Goal: Use online tool/utility: Utilize a website feature to perform a specific function

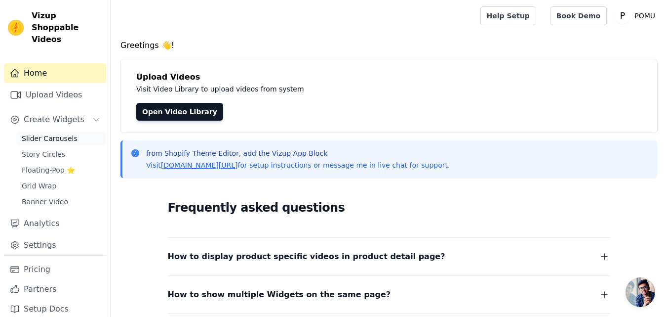
click at [49, 133] on span "Slider Carousels" at bounding box center [50, 138] width 56 height 10
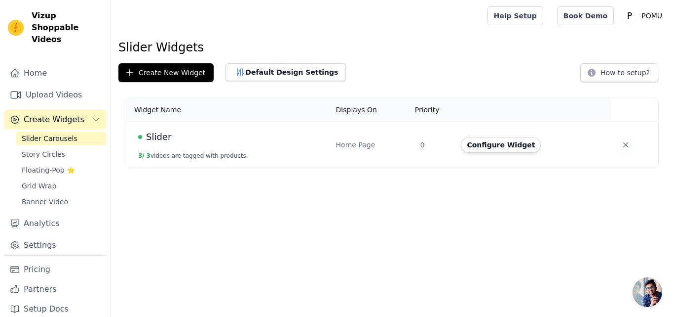
click at [143, 131] on div "Slider" at bounding box center [231, 137] width 186 height 14
click at [500, 147] on button "Configure Widget" at bounding box center [501, 145] width 80 height 16
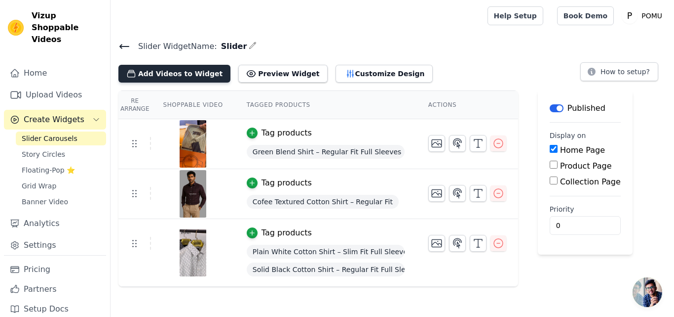
click at [159, 79] on button "Add Videos to Widget" at bounding box center [175, 74] width 112 height 18
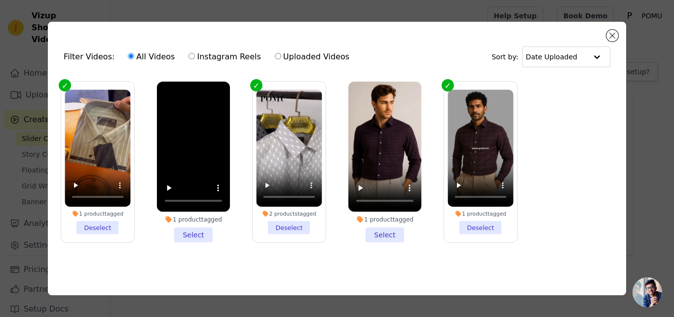
click at [220, 55] on label "Instagram Reels" at bounding box center [224, 56] width 73 height 13
click at [195, 55] on input "Instagram Reels" at bounding box center [192, 56] width 6 height 6
radio input "true"
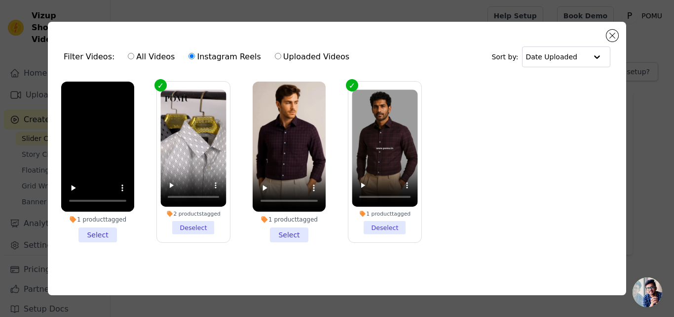
click at [275, 57] on label "Uploaded Videos" at bounding box center [313, 56] width 76 height 13
click at [275, 57] on input "Uploaded Videos" at bounding box center [278, 56] width 6 height 6
radio input "true"
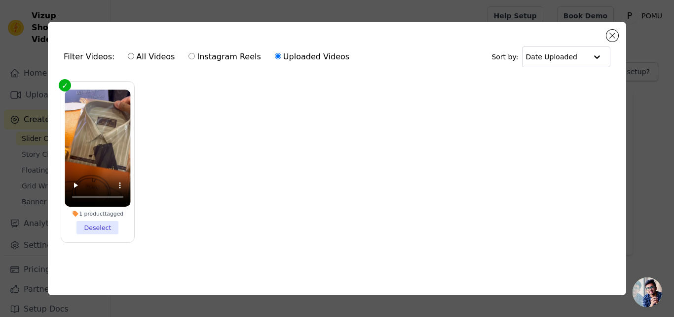
click at [128, 55] on input "All Videos" at bounding box center [131, 56] width 6 height 6
radio input "true"
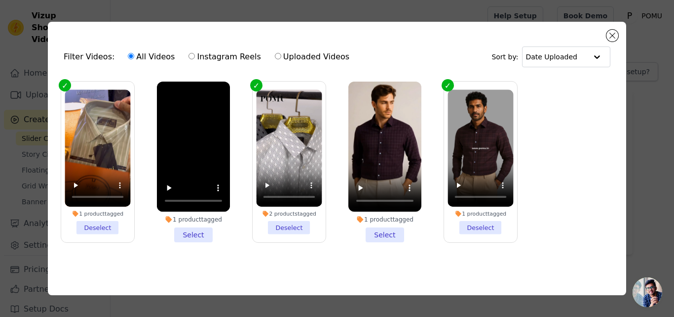
click at [607, 30] on div "Filter Videos: All Videos Instagram Reels Uploaded Videos Sort by: Date Uploade…" at bounding box center [337, 158] width 579 height 273
